Goal: Information Seeking & Learning: Learn about a topic

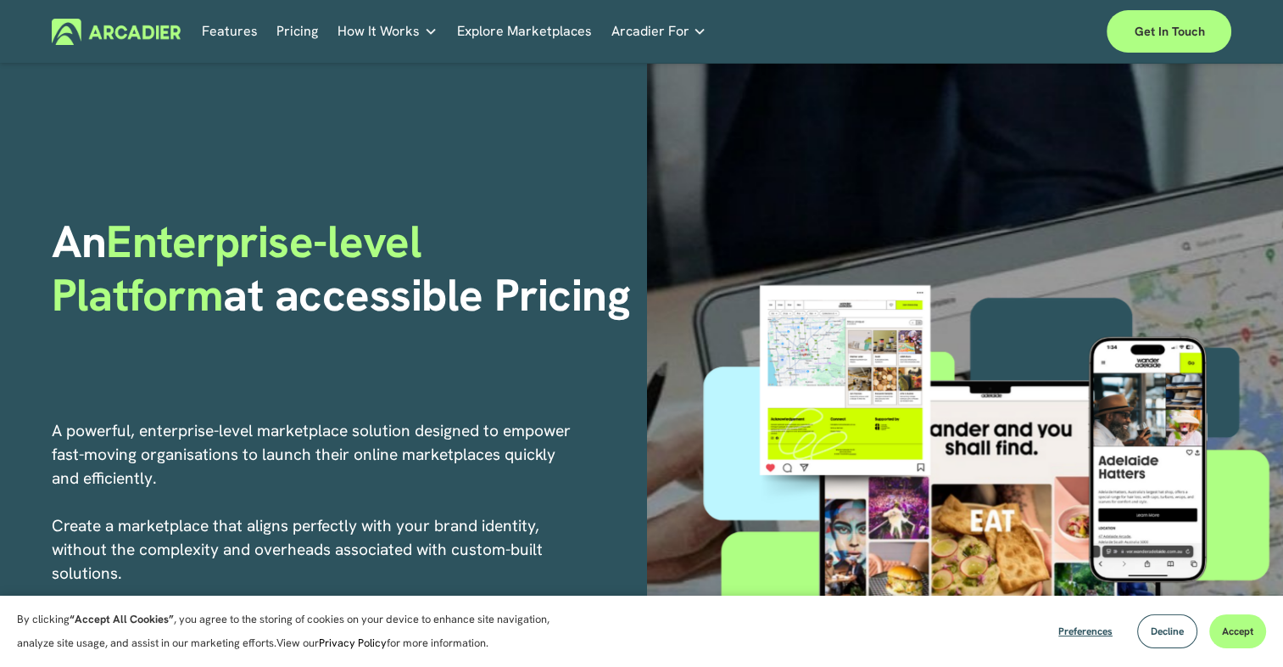
click at [511, 39] on link "Explore Marketplaces" at bounding box center [524, 32] width 135 height 26
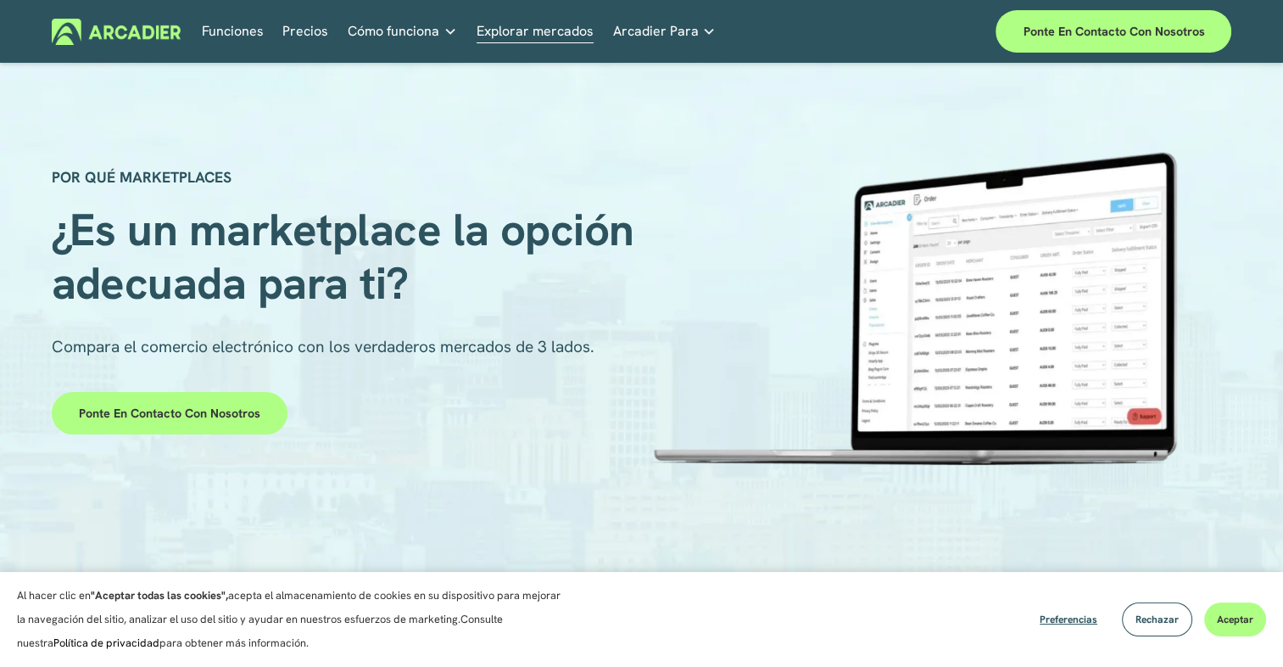
click at [332, 27] on nav "Funciones Precios Cómo funciona Why Arcadier Partners About Us Contact" at bounding box center [459, 32] width 515 height 26
click at [366, 26] on span "Cómo funciona" at bounding box center [394, 32] width 92 height 24
click at [404, 31] on span "Cómo funciona" at bounding box center [394, 32] width 92 height 24
click at [381, 34] on span "Cómo funciona" at bounding box center [394, 32] width 92 height 24
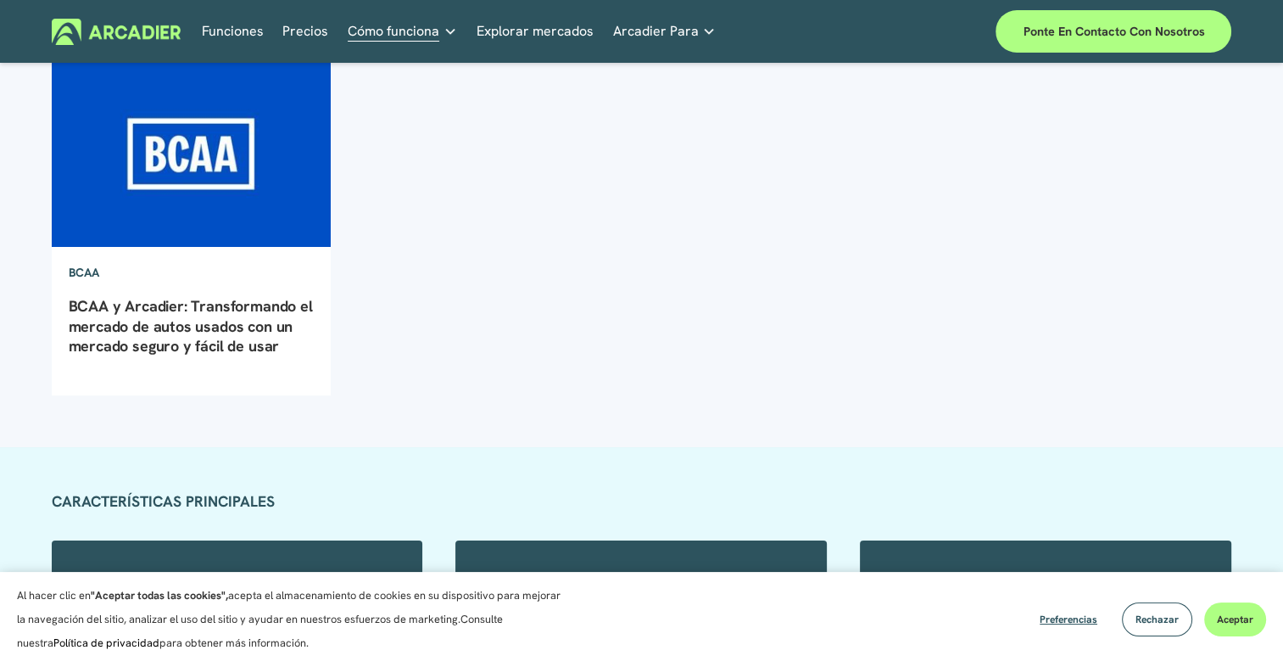
scroll to position [207, 0]
